Goal: Task Accomplishment & Management: Manage account settings

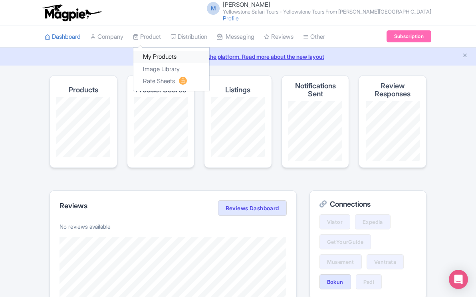
click at [156, 55] on link "My Products" at bounding box center [171, 57] width 76 height 12
